Goal: Transaction & Acquisition: Purchase product/service

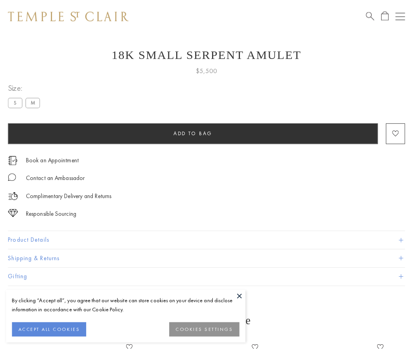
scroll to position [31, 0]
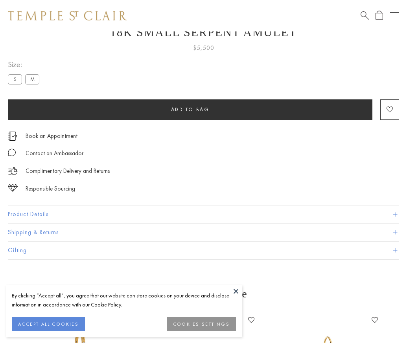
click at [190, 109] on span "Add to bag" at bounding box center [190, 109] width 39 height 7
